Goal: Task Accomplishment & Management: Manage account settings

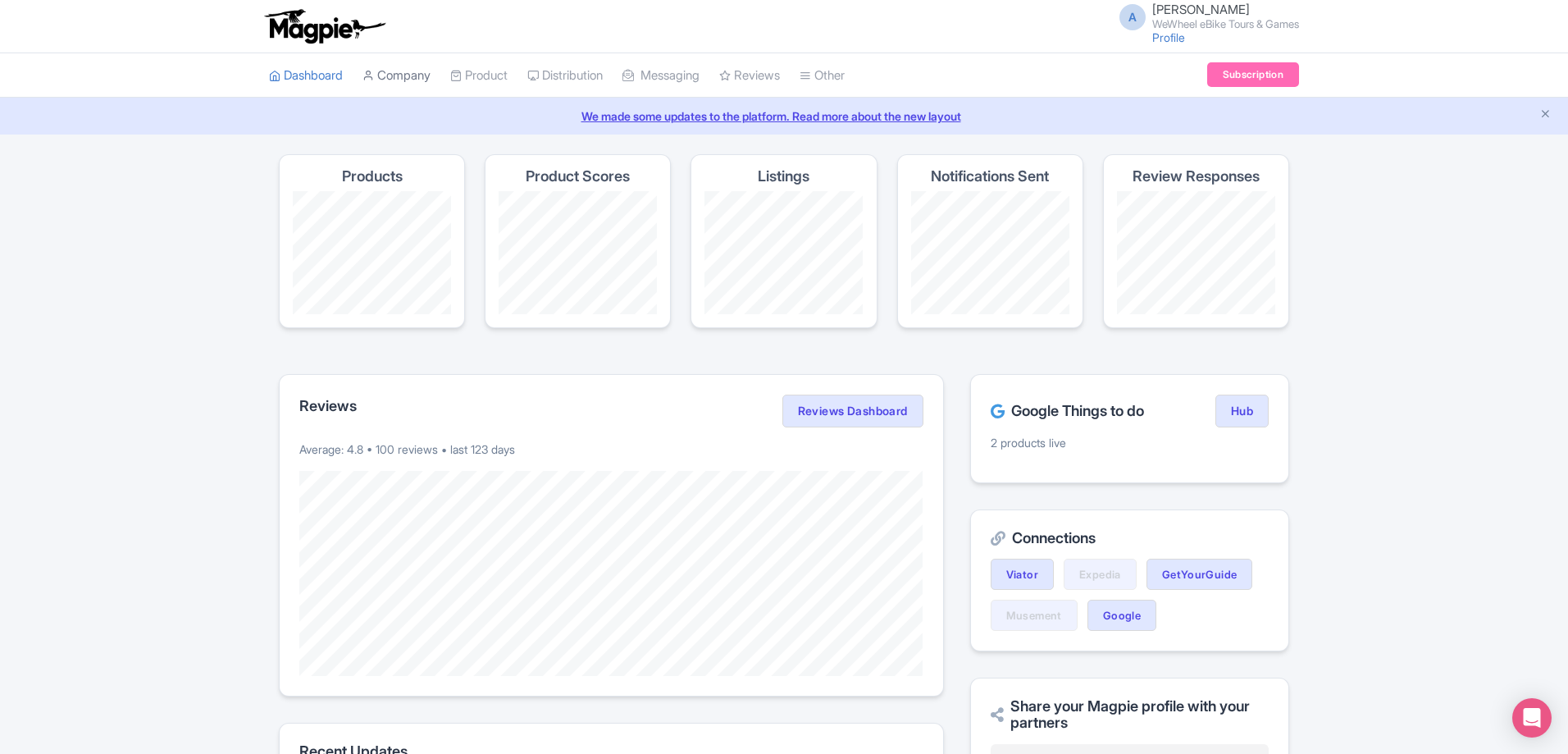
click at [410, 74] on link "Company" at bounding box center [396, 75] width 68 height 45
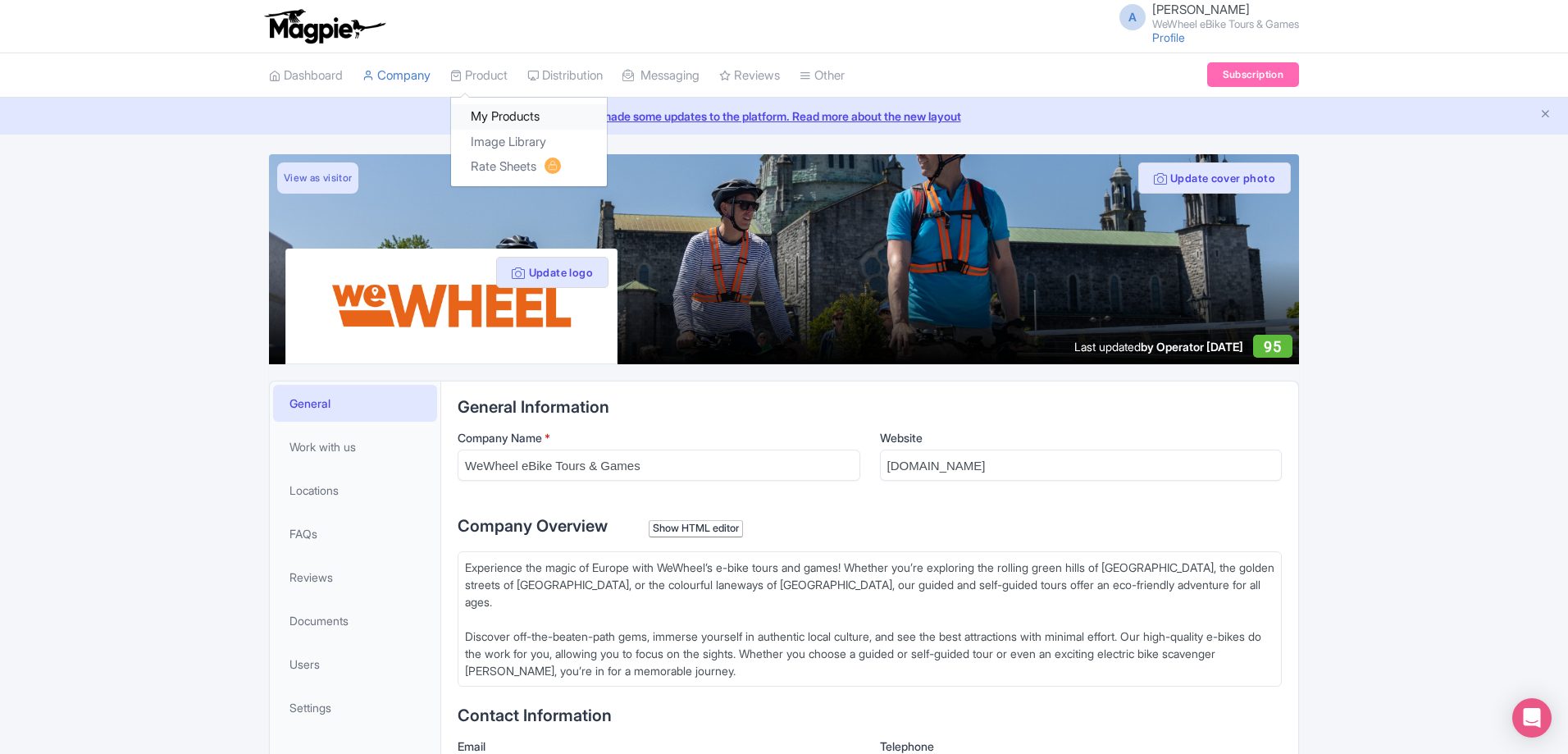
click at [508, 112] on link "My Products" at bounding box center [529, 116] width 156 height 26
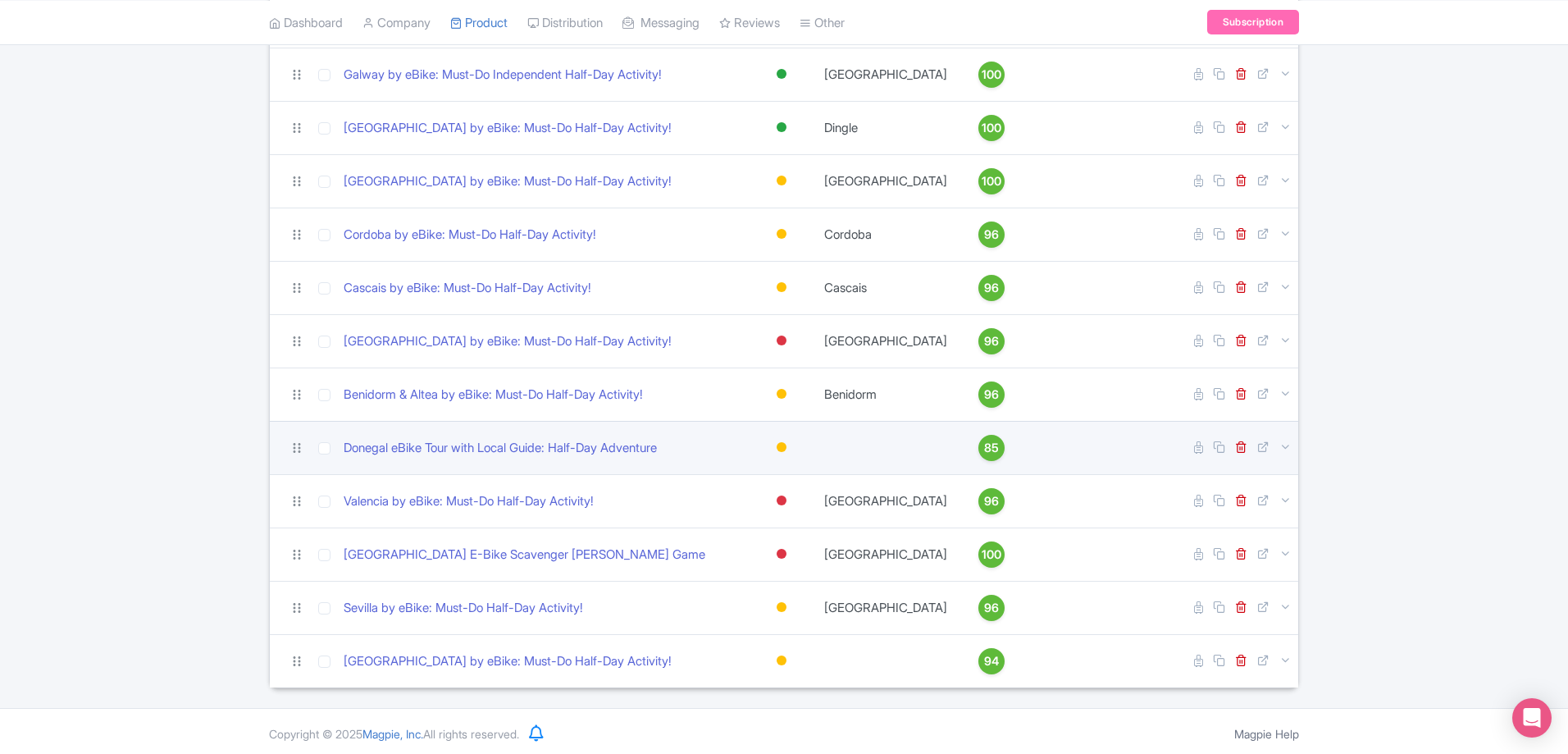
scroll to position [369, 0]
